Goal: Information Seeking & Learning: Learn about a topic

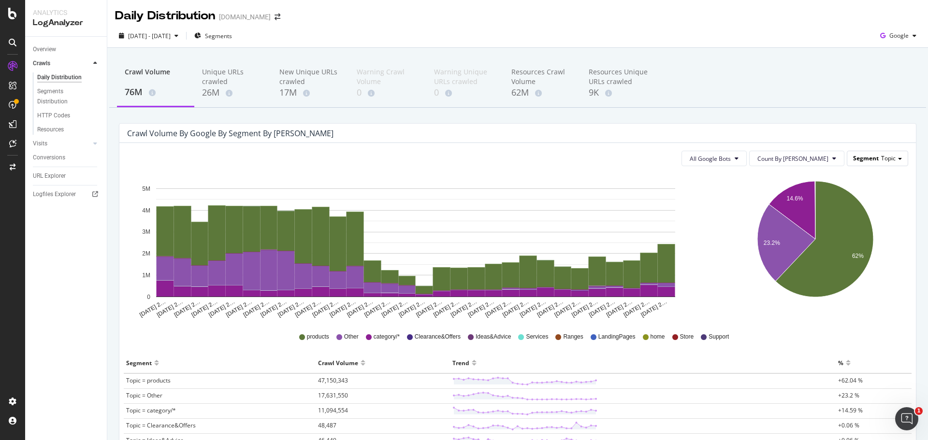
click at [881, 159] on span "Topic" at bounding box center [888, 158] width 14 height 8
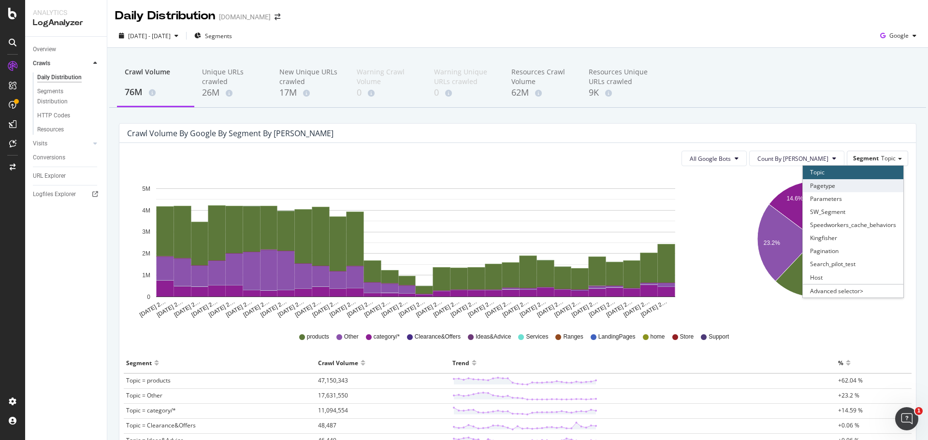
click at [833, 186] on div "Pagetype" at bounding box center [852, 185] width 100 height 13
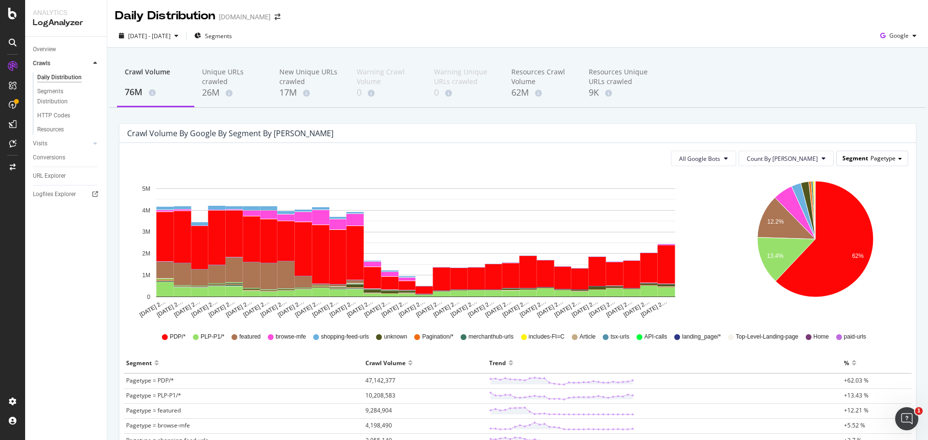
click at [852, 152] on div "Segment Pagetype" at bounding box center [871, 158] width 71 height 14
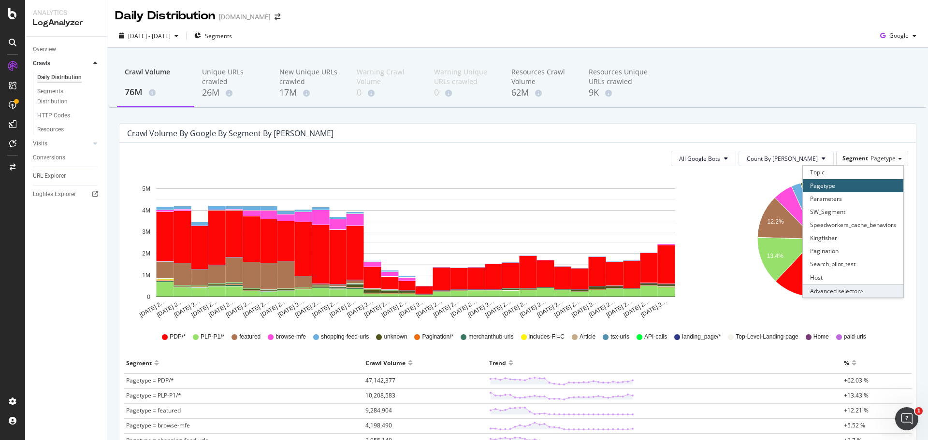
click at [842, 291] on div "Advanced selector >" at bounding box center [852, 291] width 100 height 14
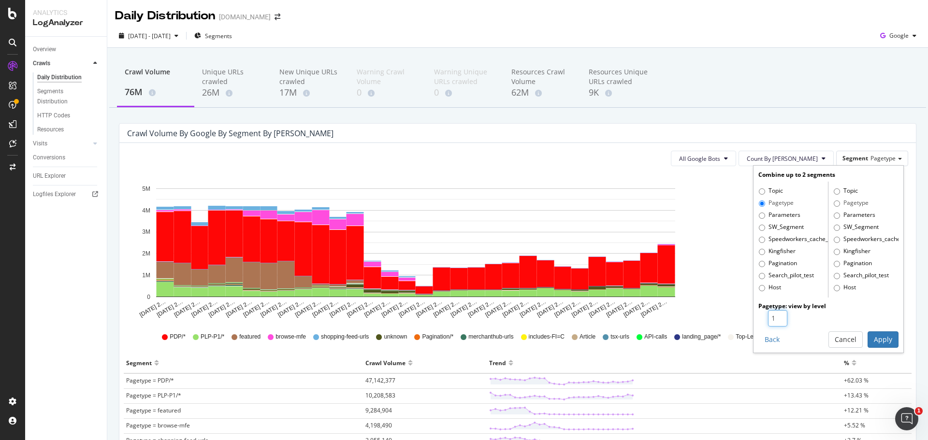
click at [778, 315] on input "1" at bounding box center [777, 318] width 19 height 16
type input "2"
click at [773, 316] on input "2" at bounding box center [777, 318] width 19 height 16
click at [870, 338] on button "Apply" at bounding box center [882, 339] width 31 height 16
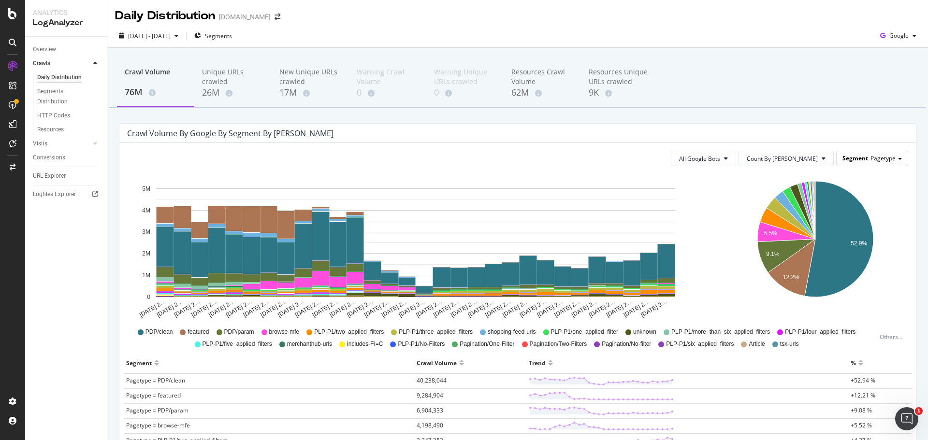
click at [856, 162] on div "Segment Pagetype" at bounding box center [871, 158] width 71 height 14
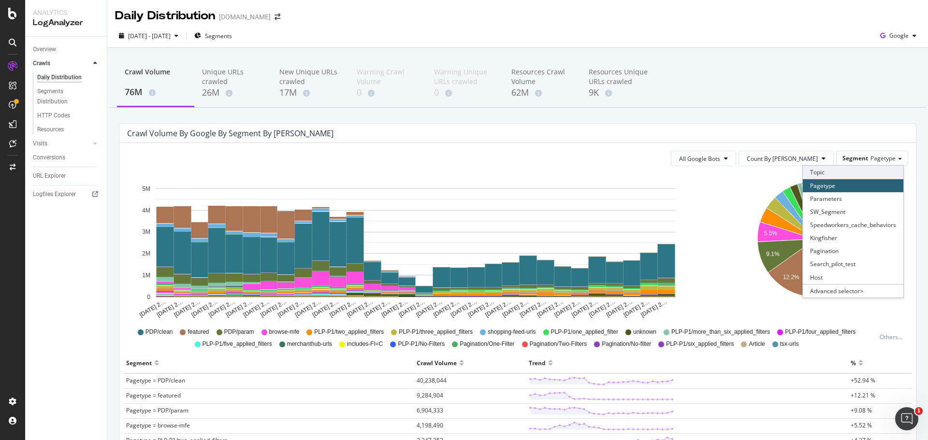
click at [816, 173] on div "Topic" at bounding box center [852, 172] width 100 height 13
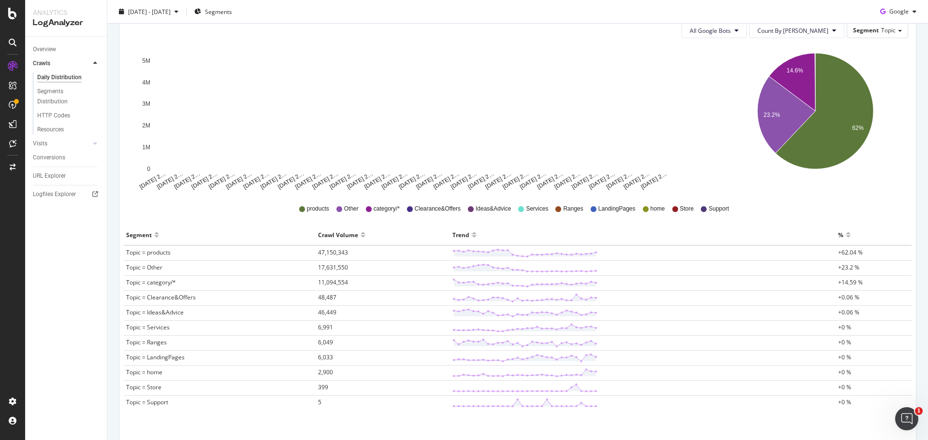
scroll to position [145, 0]
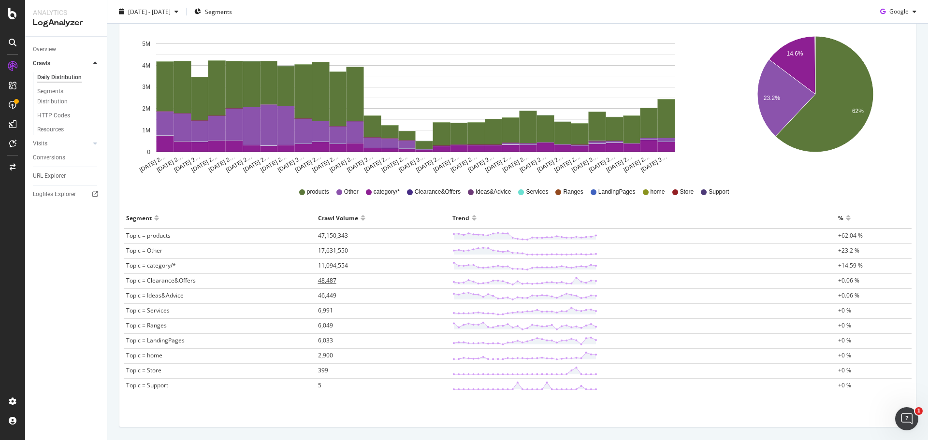
click at [320, 282] on span "48,487" at bounding box center [327, 280] width 18 height 8
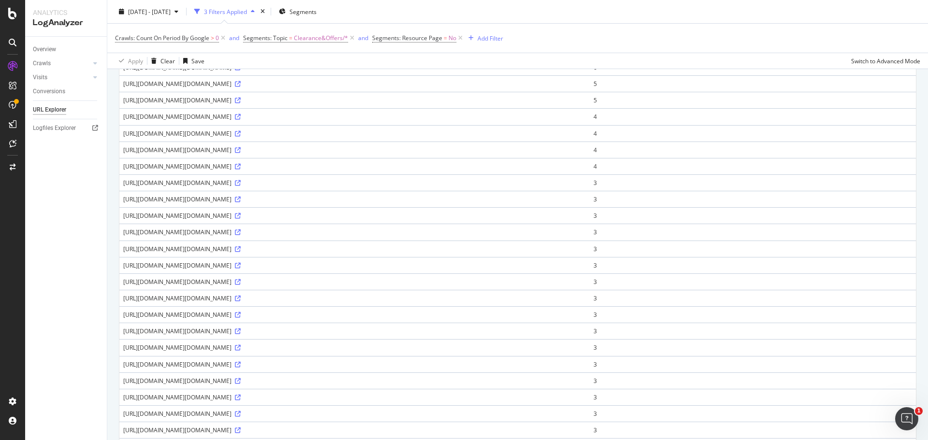
scroll to position [97, 0]
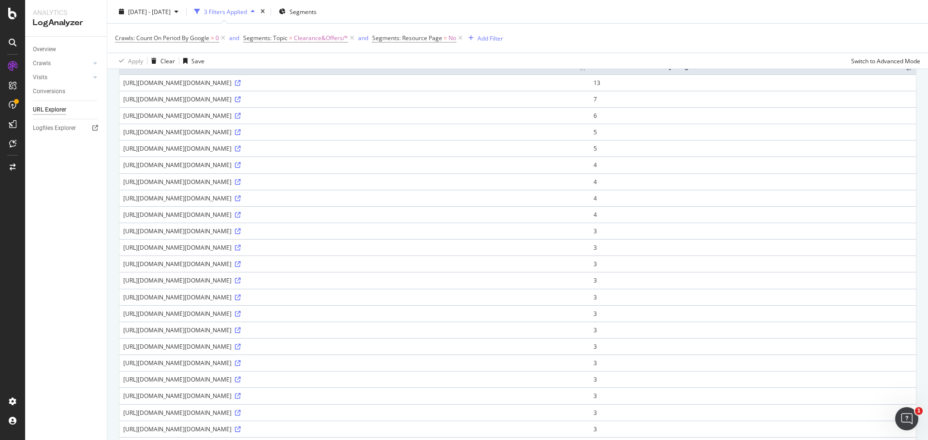
click at [259, 85] on div "[URL][DOMAIN_NAME][DOMAIN_NAME]" at bounding box center [354, 83] width 462 height 8
click at [241, 84] on icon at bounding box center [238, 83] width 6 height 6
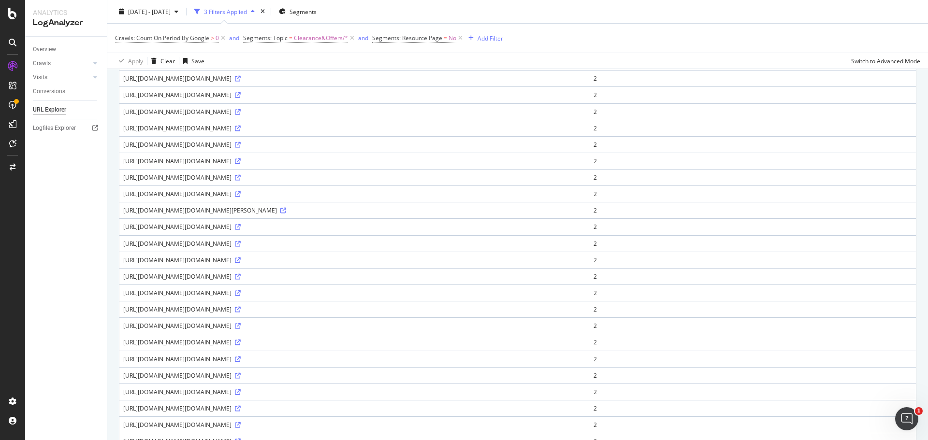
scroll to position [531, 0]
drag, startPoint x: 238, startPoint y: 142, endPoint x: 492, endPoint y: 146, distance: 254.6
click at [492, 146] on div "[URL][DOMAIN_NAME][DOMAIN_NAME]" at bounding box center [354, 143] width 462 height 8
click at [586, 221] on div "[URL][DOMAIN_NAME][DOMAIN_NAME]" at bounding box center [354, 225] width 462 height 8
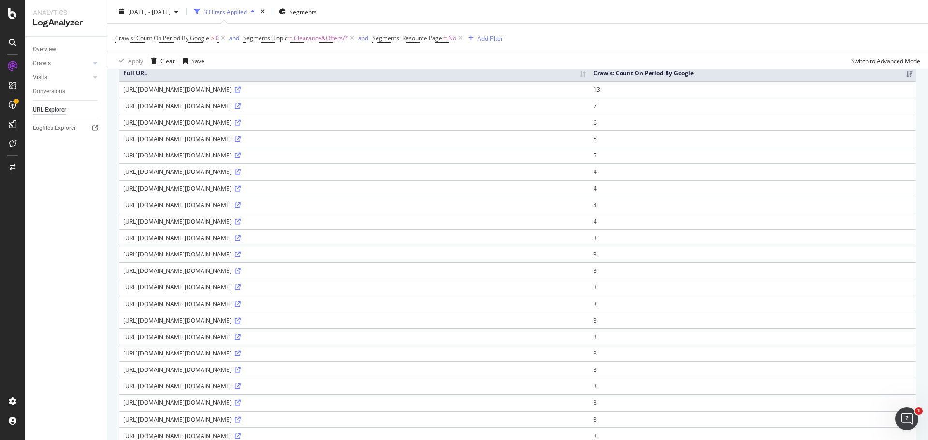
scroll to position [0, 0]
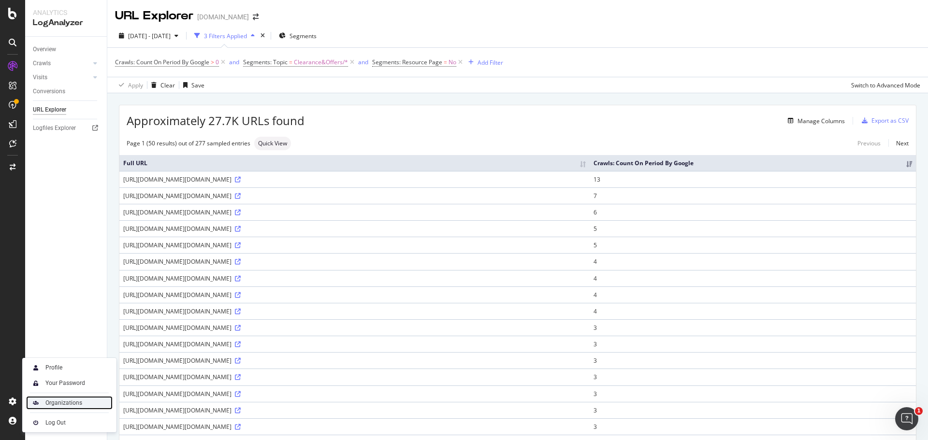
click at [61, 404] on div "Organizations" at bounding box center [63, 403] width 37 height 8
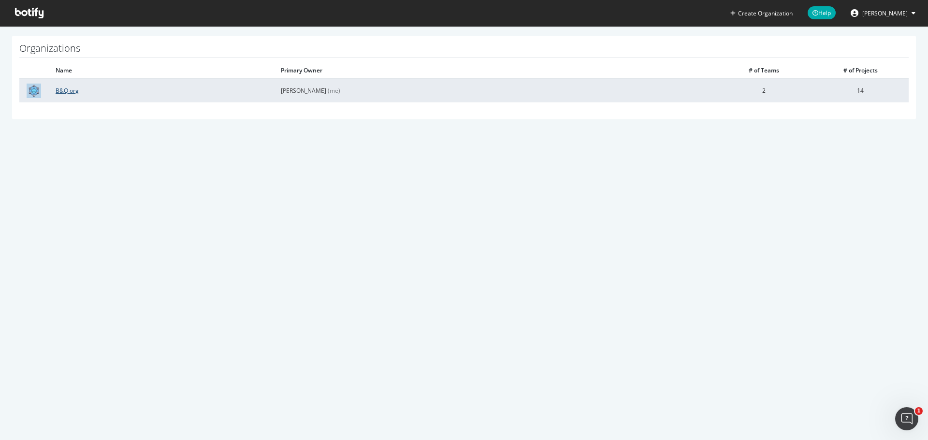
drag, startPoint x: 60, startPoint y: 97, endPoint x: 58, endPoint y: 90, distance: 7.0
click at [59, 92] on td "B&Q org" at bounding box center [160, 90] width 225 height 24
click at [58, 89] on link "B&Q org" at bounding box center [67, 90] width 23 height 8
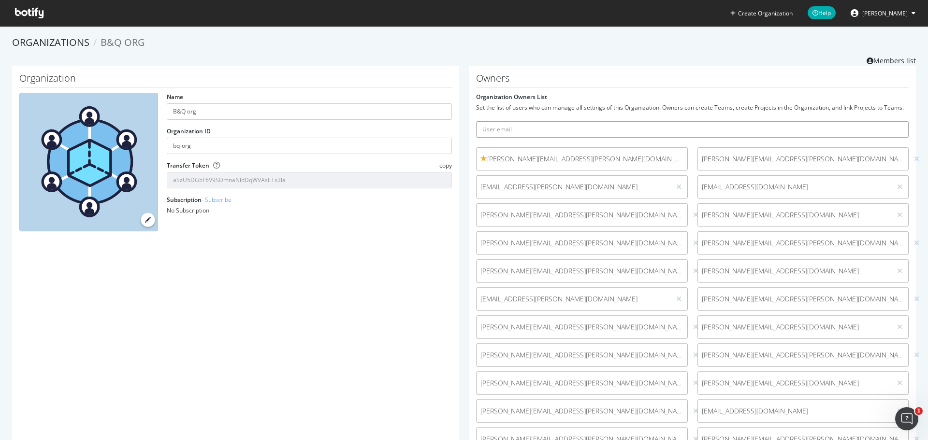
click at [530, 130] on input "text" at bounding box center [692, 129] width 432 height 16
type input "n"
drag, startPoint x: 329, startPoint y: 426, endPoint x: 507, endPoint y: 239, distance: 258.3
click at [329, 425] on div "Organization Name B&Q org Organization ID bq-org Transfer Token copy aSzU5DG5F6…" at bounding box center [235, 325] width 447 height 519
click at [572, 130] on input "text" at bounding box center [692, 129] width 432 height 16
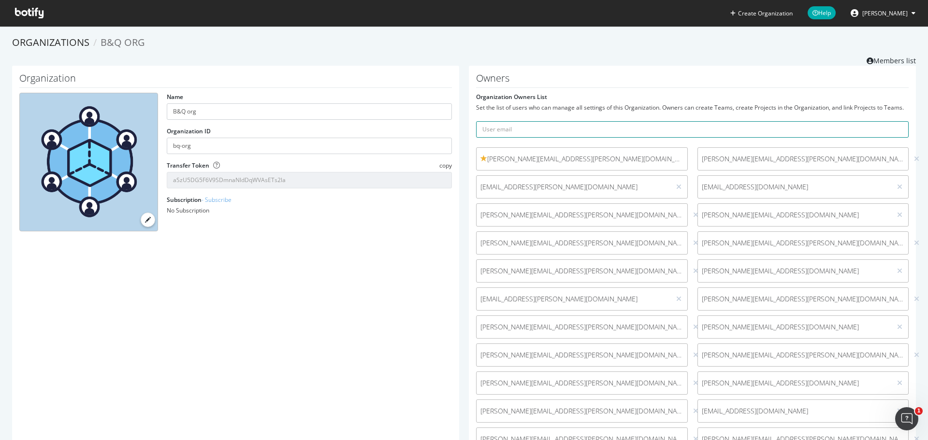
paste input "[PERSON_NAME][EMAIL_ADDRESS][PERSON_NAME][DOMAIN_NAME]"
type input "[PERSON_NAME][EMAIL_ADDRESS][PERSON_NAME][DOMAIN_NAME]"
click at [892, 121] on button "submit" at bounding box center [900, 129] width 16 height 16
